Goal: Information Seeking & Learning: Learn about a topic

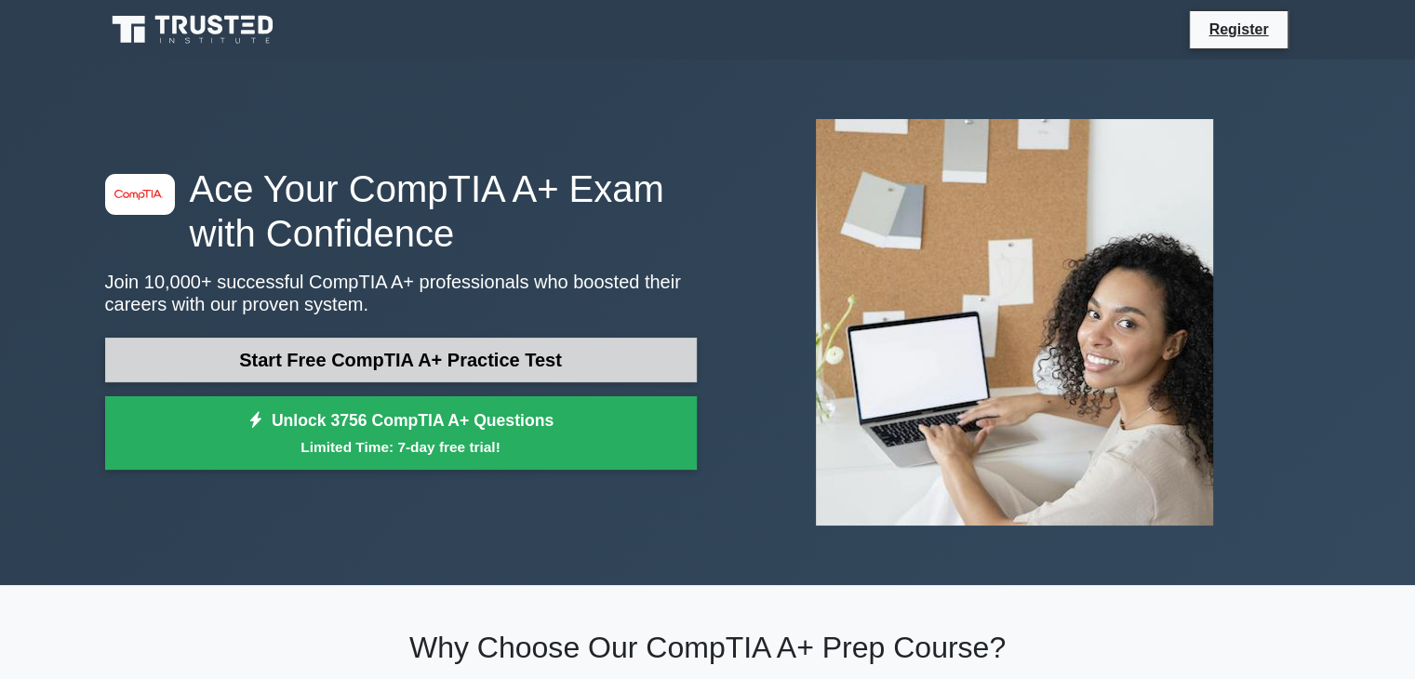
click at [289, 373] on link "Start Free CompTIA A+ Practice Test" at bounding box center [401, 360] width 592 height 45
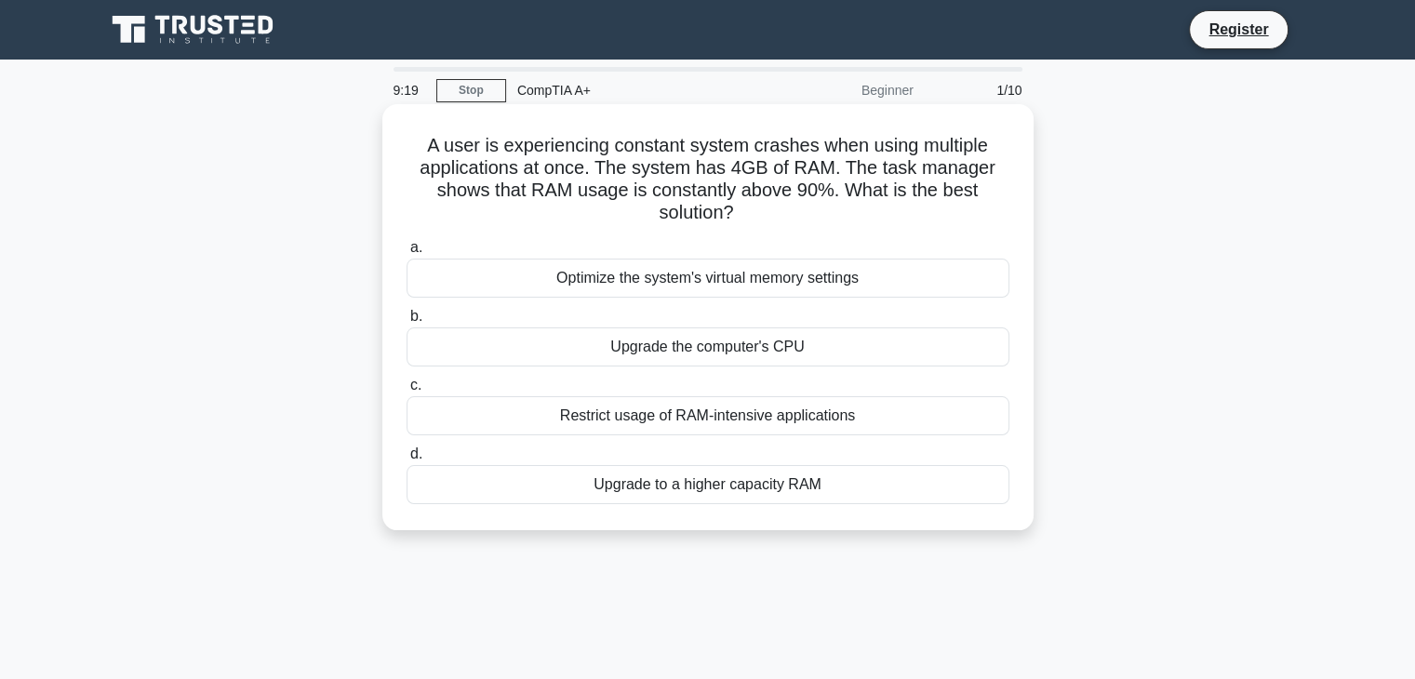
click at [547, 431] on div "Restrict usage of RAM-intensive applications" at bounding box center [708, 415] width 603 height 39
click at [407, 392] on input "c. Restrict usage of RAM-intensive applications" at bounding box center [407, 386] width 0 height 12
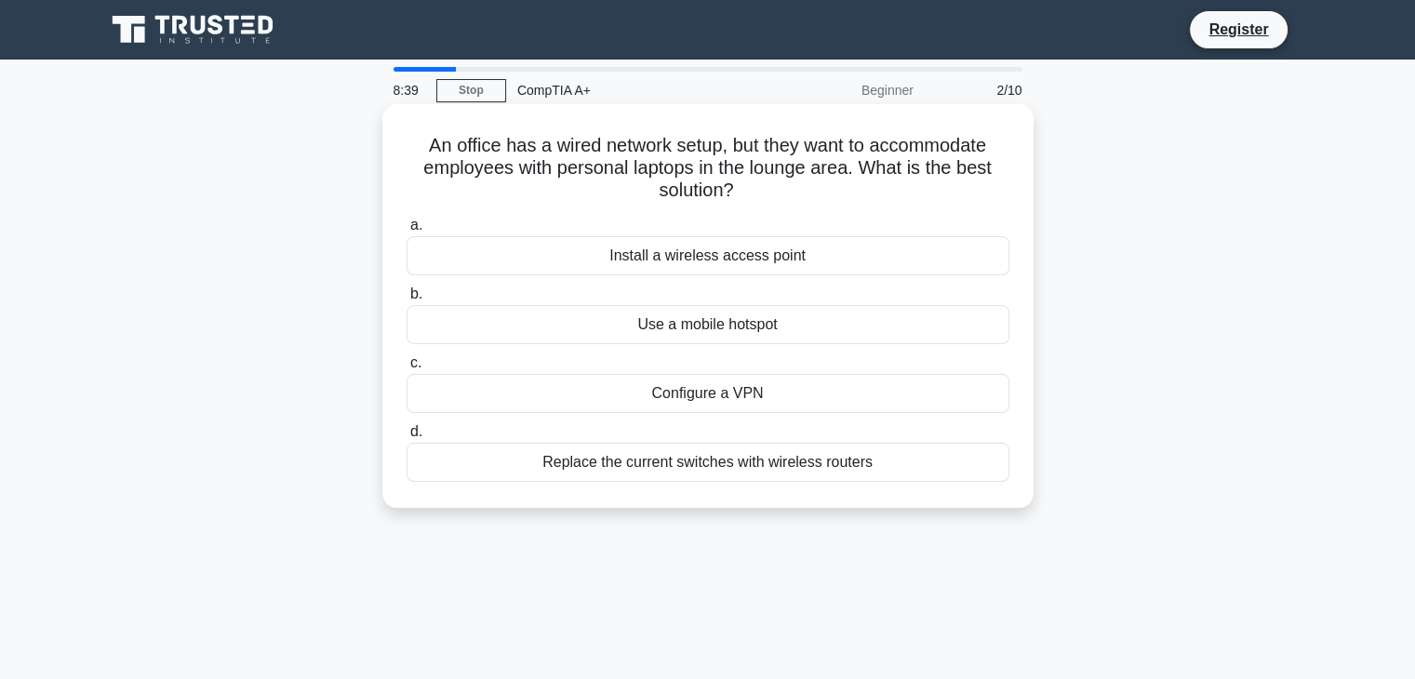
click at [601, 384] on div "Configure a VPN" at bounding box center [708, 393] width 603 height 39
click at [407, 369] on input "c. Configure a VPN" at bounding box center [407, 363] width 0 height 12
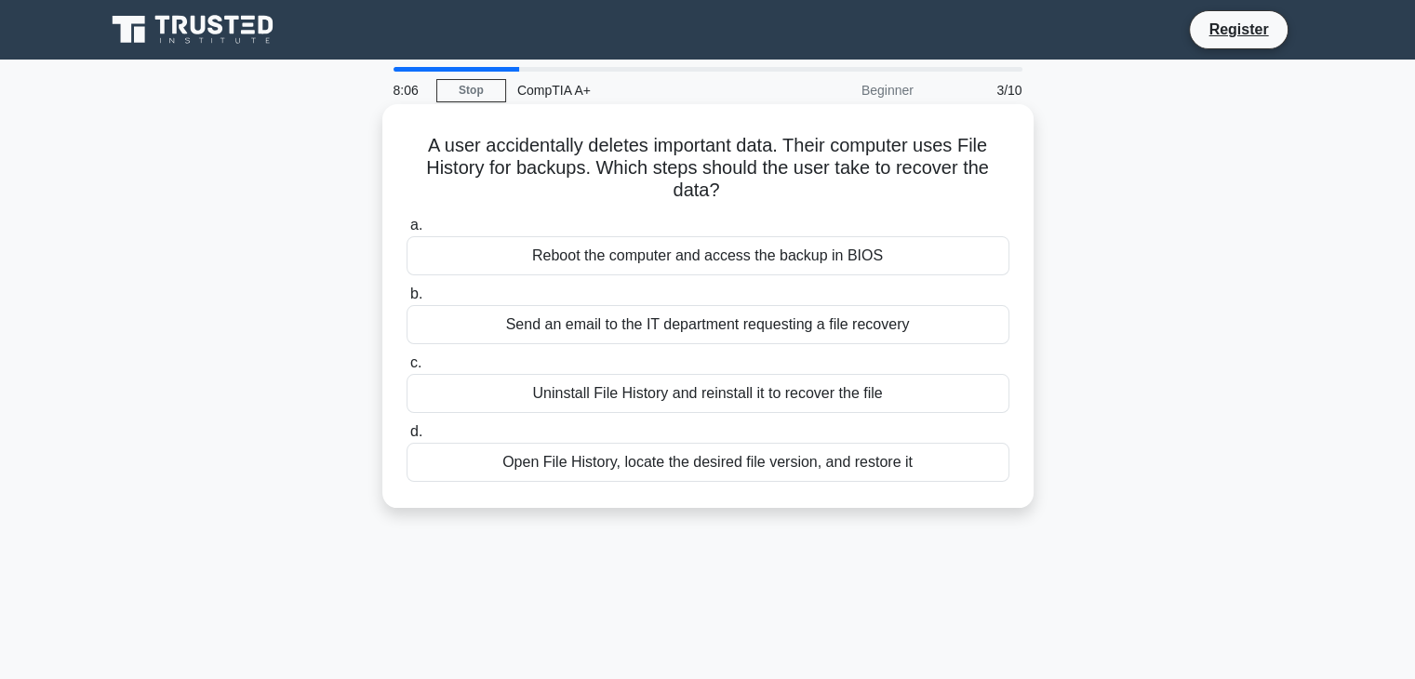
click at [587, 473] on div "Open File History, locate the desired file version, and restore it" at bounding box center [708, 462] width 603 height 39
click at [407, 438] on input "d. Open File History, locate the desired file version, and restore it" at bounding box center [407, 432] width 0 height 12
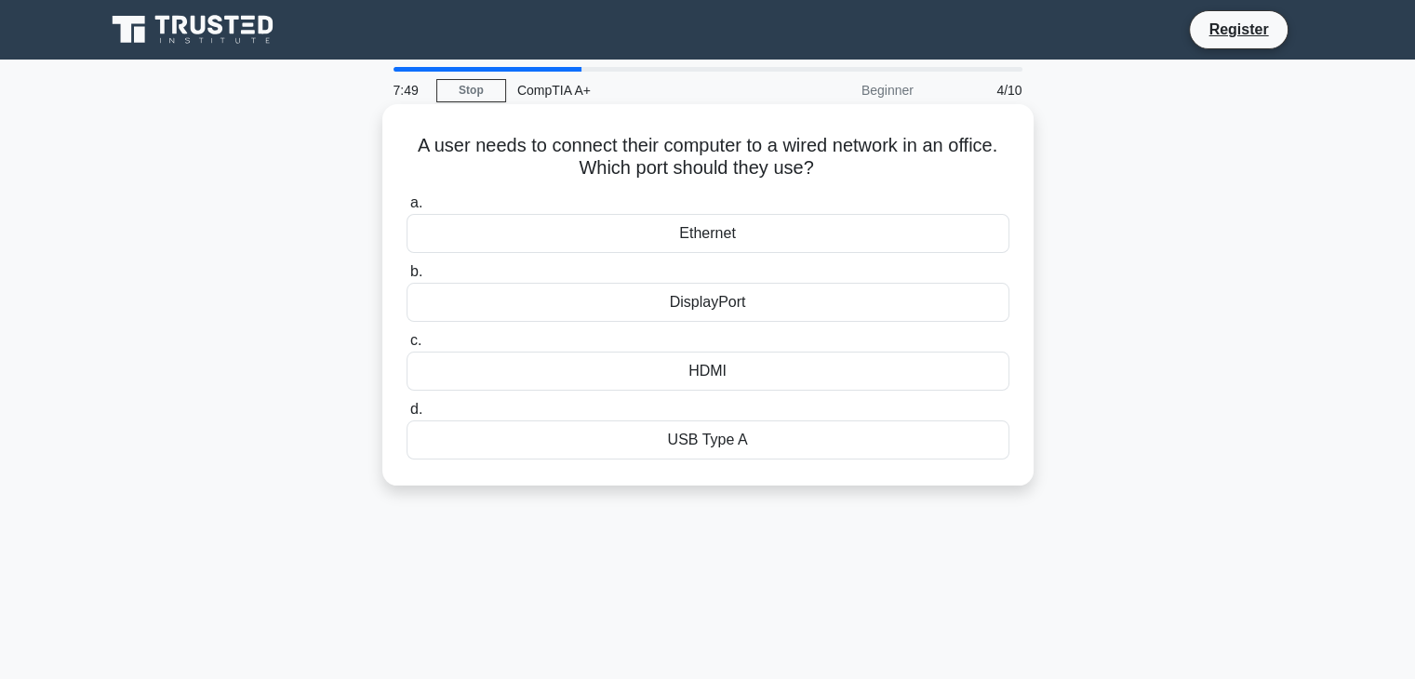
click at [700, 233] on div "Ethernet" at bounding box center [708, 233] width 603 height 39
click at [407, 209] on input "a. Ethernet" at bounding box center [407, 203] width 0 height 12
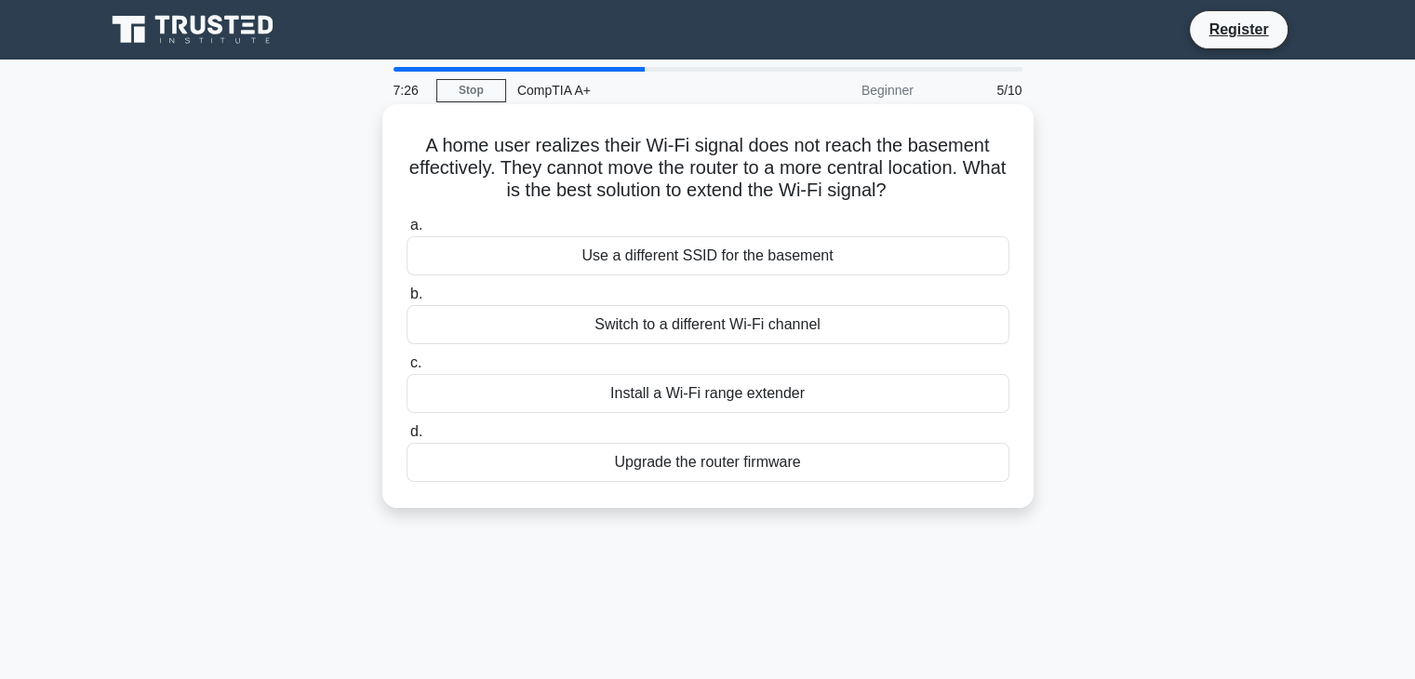
click at [588, 402] on div "Install a Wi-Fi range extender" at bounding box center [708, 393] width 603 height 39
click at [407, 369] on input "c. Install a Wi-Fi range extender" at bounding box center [407, 363] width 0 height 12
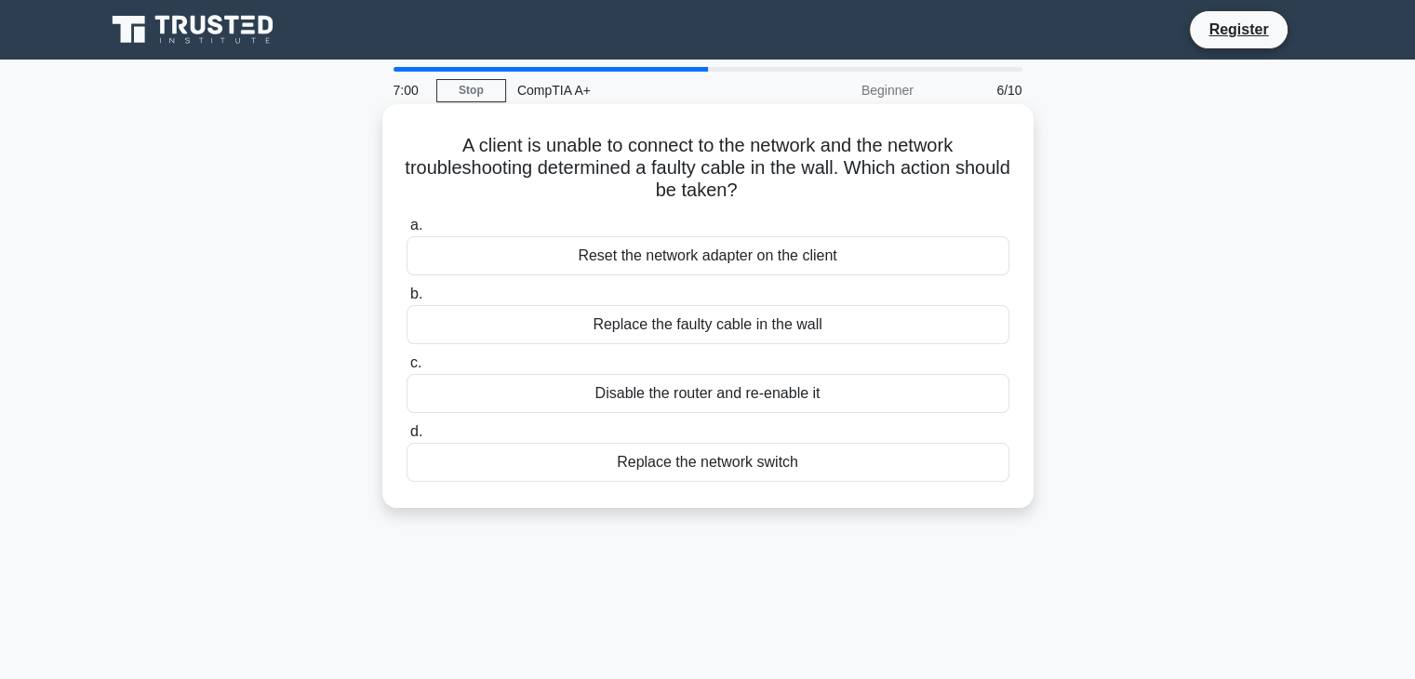
click at [634, 328] on div "Replace the faulty cable in the wall" at bounding box center [708, 324] width 603 height 39
click at [407, 300] on input "b. Replace the faulty cable in the wall" at bounding box center [407, 294] width 0 height 12
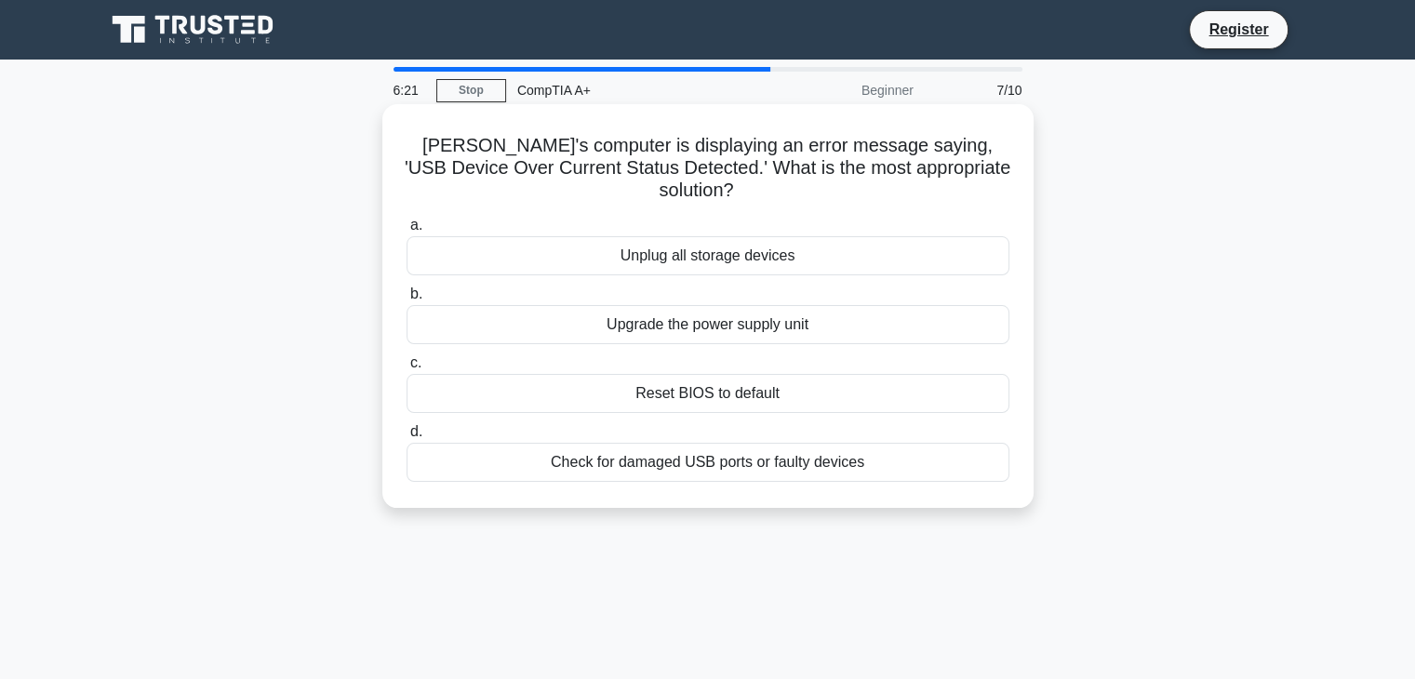
click at [613, 443] on div "Check for damaged USB ports or faulty devices" at bounding box center [708, 462] width 603 height 39
click at [407, 438] on input "d. Check for damaged USB ports or faulty devices" at bounding box center [407, 432] width 0 height 12
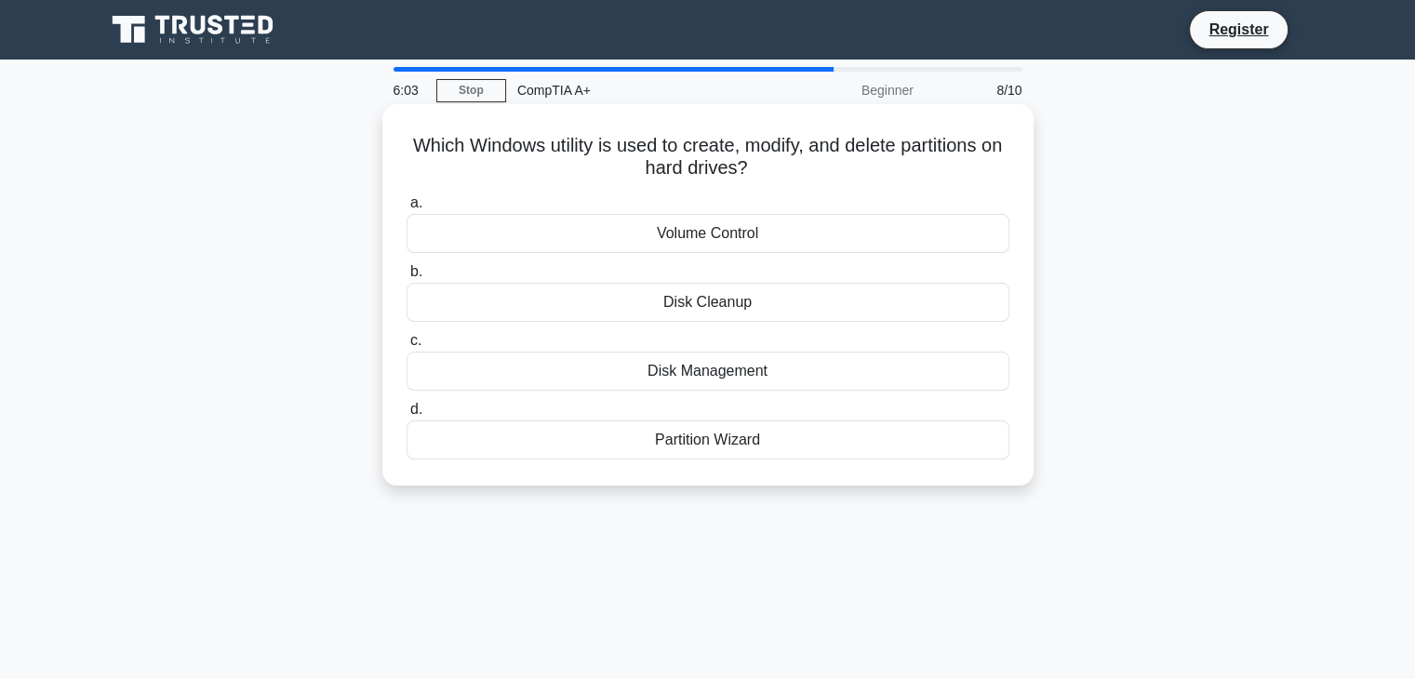
click at [621, 378] on div "Disk Management" at bounding box center [708, 371] width 603 height 39
click at [407, 347] on input "c. Disk Management" at bounding box center [407, 341] width 0 height 12
click at [687, 307] on div "eSATA port" at bounding box center [708, 302] width 603 height 39
click at [407, 278] on input "b. eSATA port" at bounding box center [407, 272] width 0 height 12
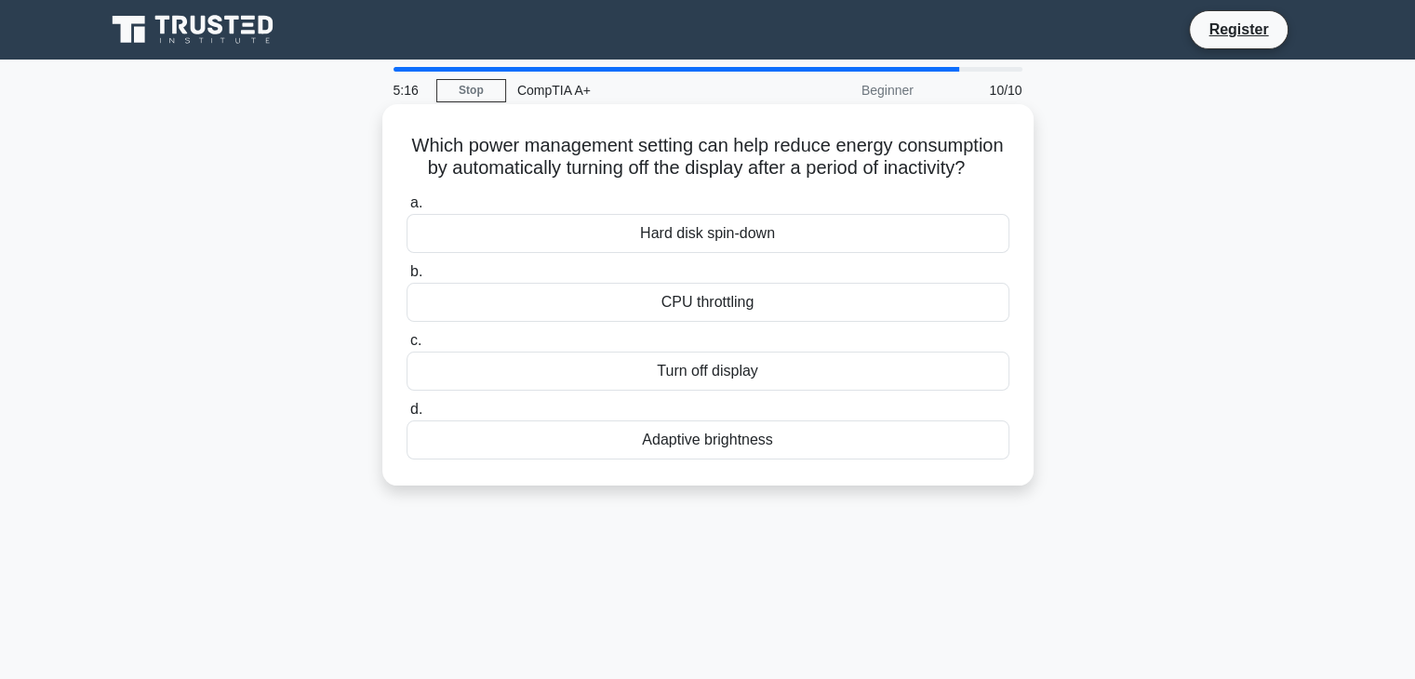
click at [625, 460] on div "Adaptive brightness" at bounding box center [708, 440] width 603 height 39
click at [407, 416] on input "d. Adaptive brightness" at bounding box center [407, 410] width 0 height 12
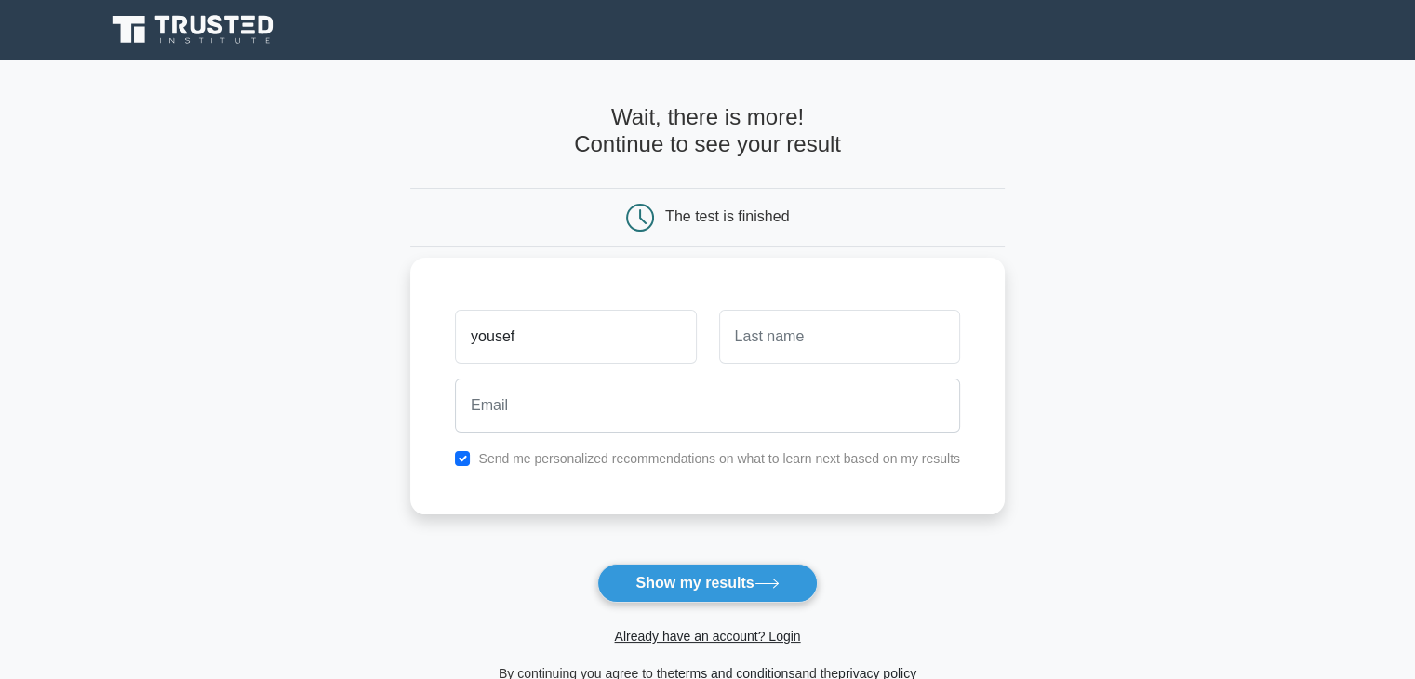
type input "yousef"
click at [790, 362] on input "w" at bounding box center [839, 337] width 241 height 54
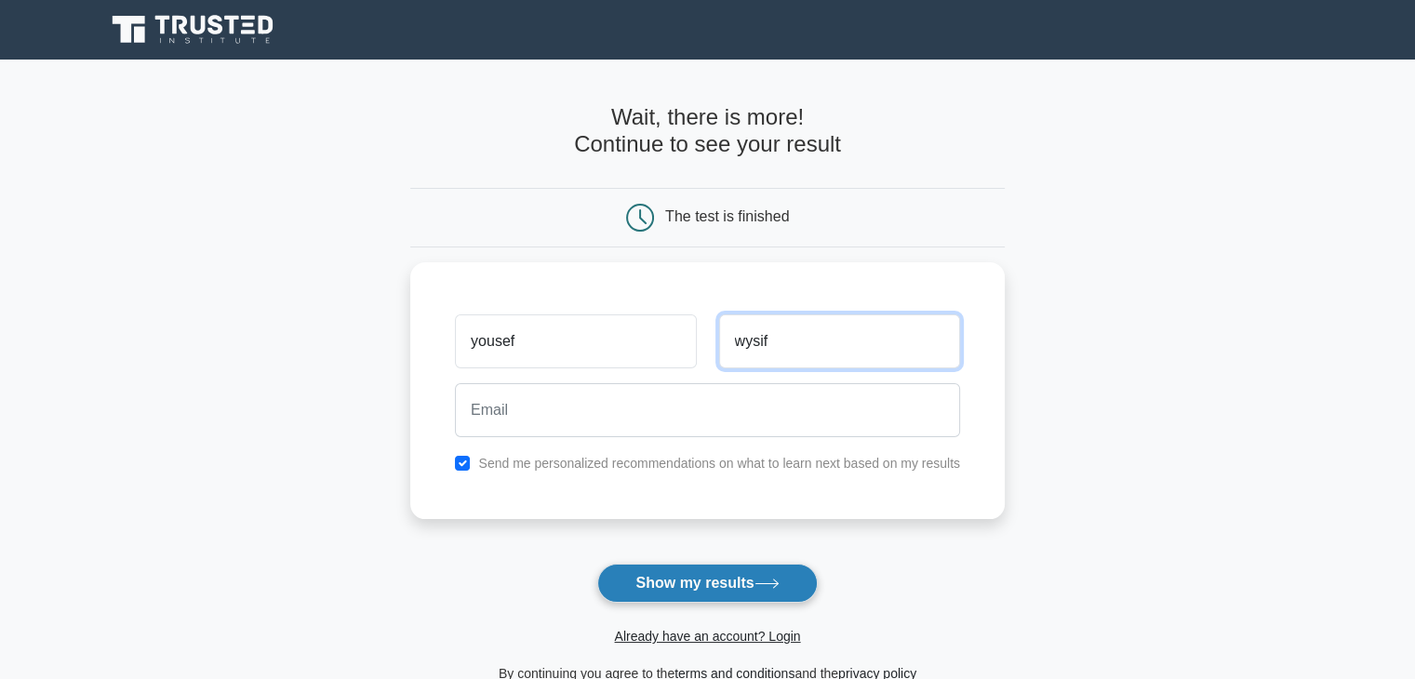
type input "wysif"
click at [676, 595] on button "Show my results" at bounding box center [707, 583] width 220 height 39
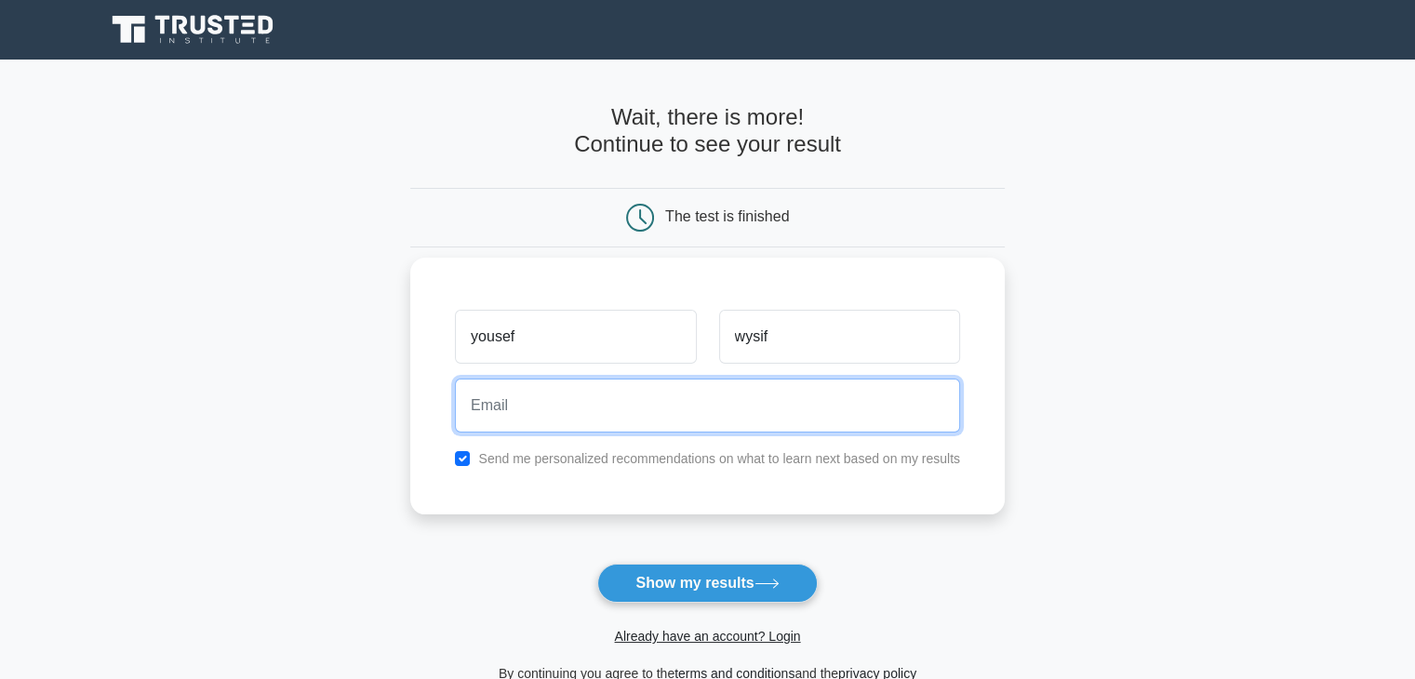
click at [530, 410] on input "email" at bounding box center [707, 406] width 505 height 54
type input "danywysf@gmail.com"
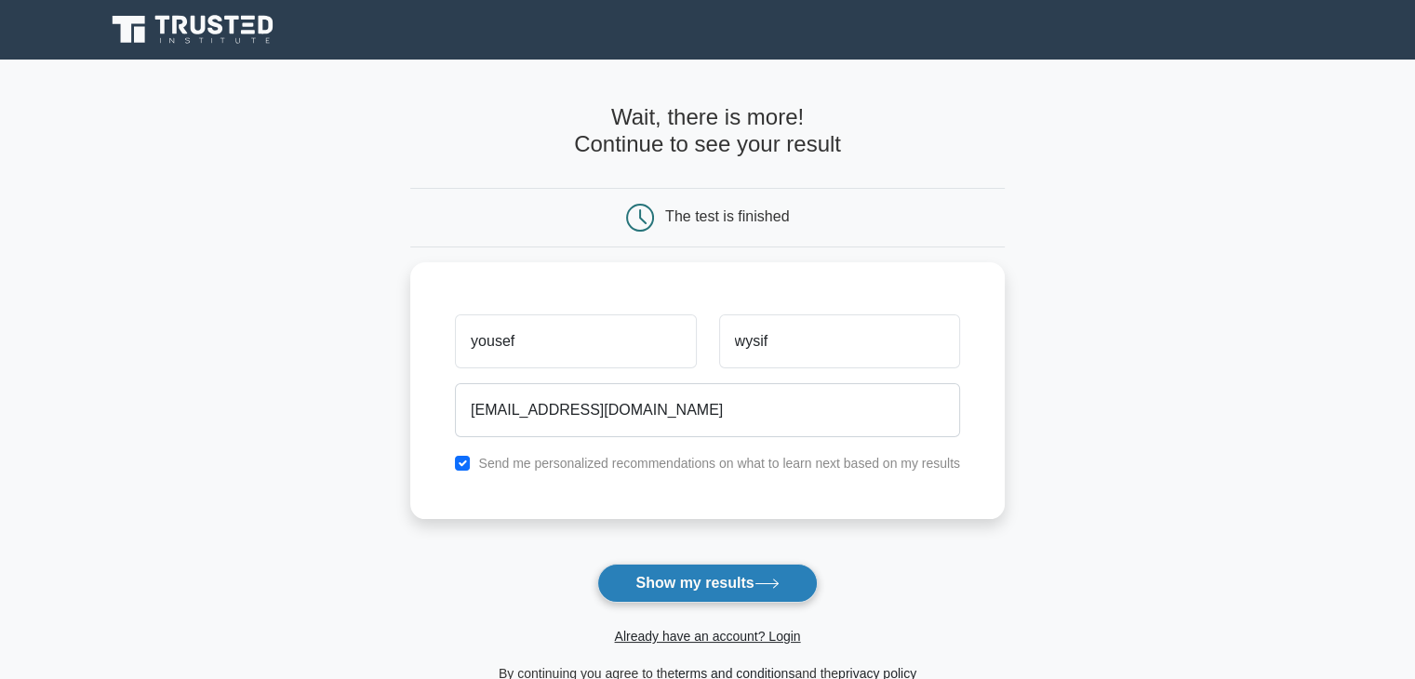
click at [740, 589] on button "Show my results" at bounding box center [707, 583] width 220 height 39
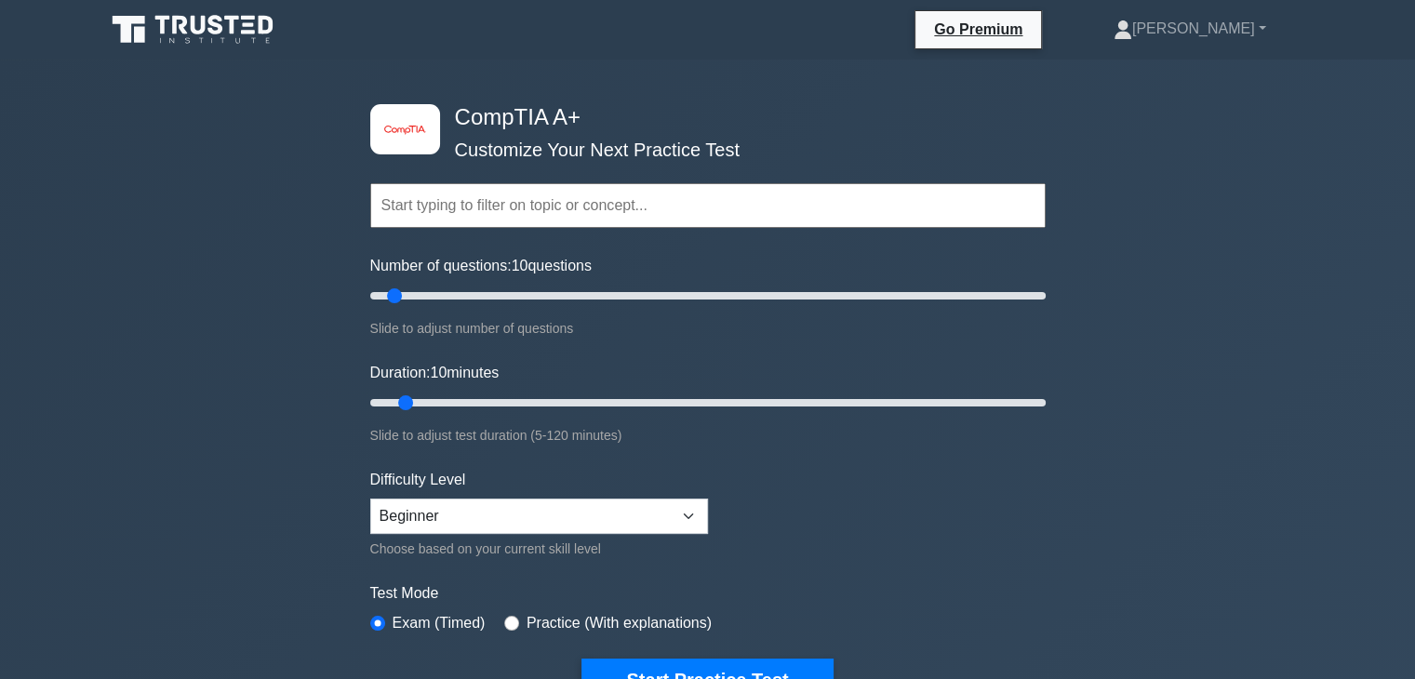
click at [237, 270] on div "image/svg+xml CompTIA A+ Customize Your Next Practice Test Topics Hardware Oper…" at bounding box center [707, 608] width 1415 height 1096
click at [229, 263] on div "image/svg+xml CompTIA A+ Customize Your Next Practice Test Topics Hardware Oper…" at bounding box center [707, 608] width 1415 height 1096
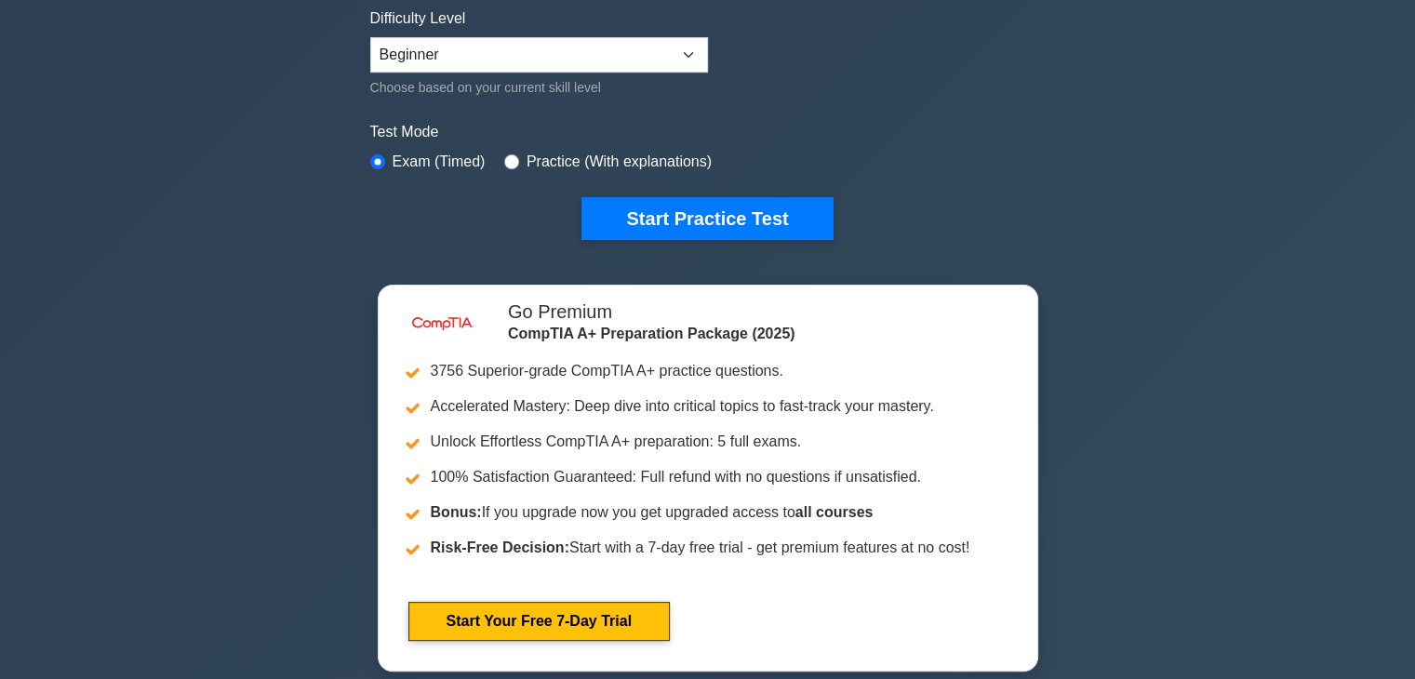
scroll to position [186, 0]
